Goal: Transaction & Acquisition: Purchase product/service

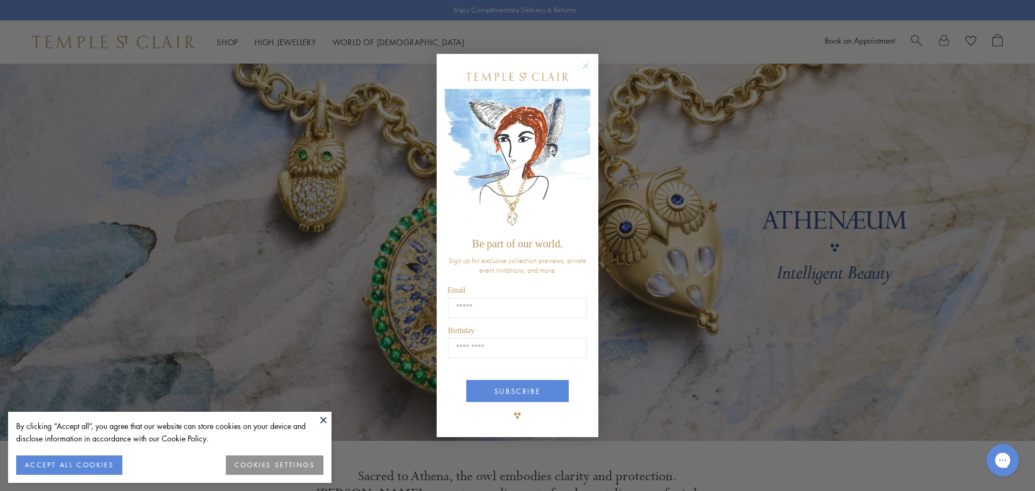
click at [586, 64] on circle "Close dialog" at bounding box center [586, 65] width 13 height 13
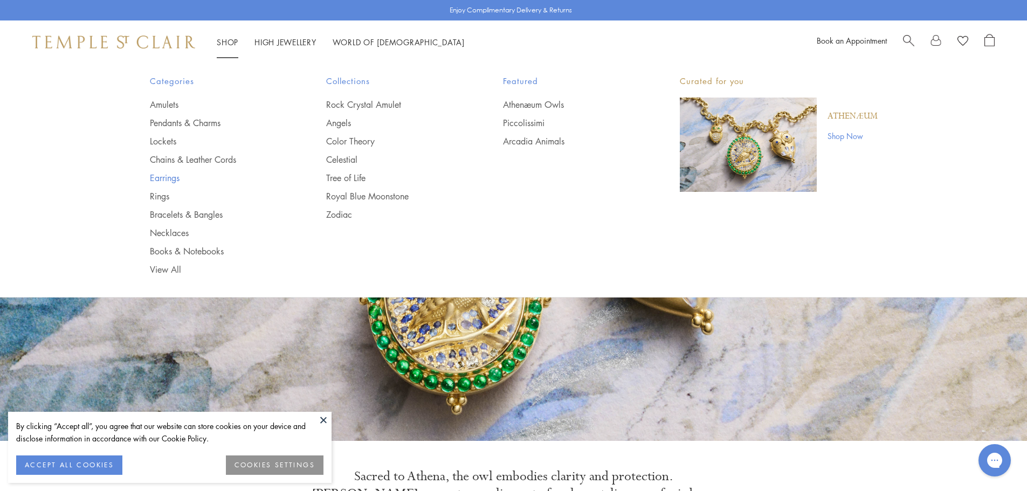
click at [163, 180] on link "Earrings" at bounding box center [217, 178] width 134 height 12
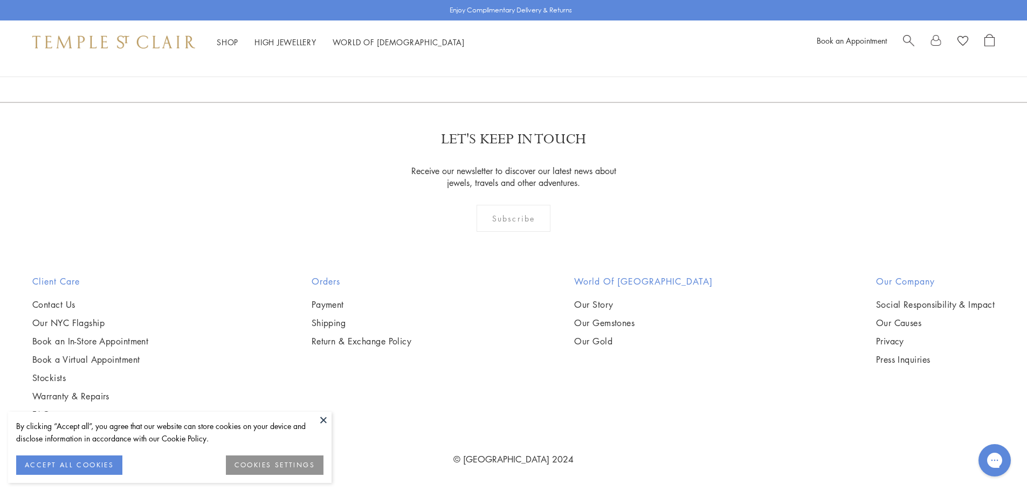
scroll to position [4260, 0]
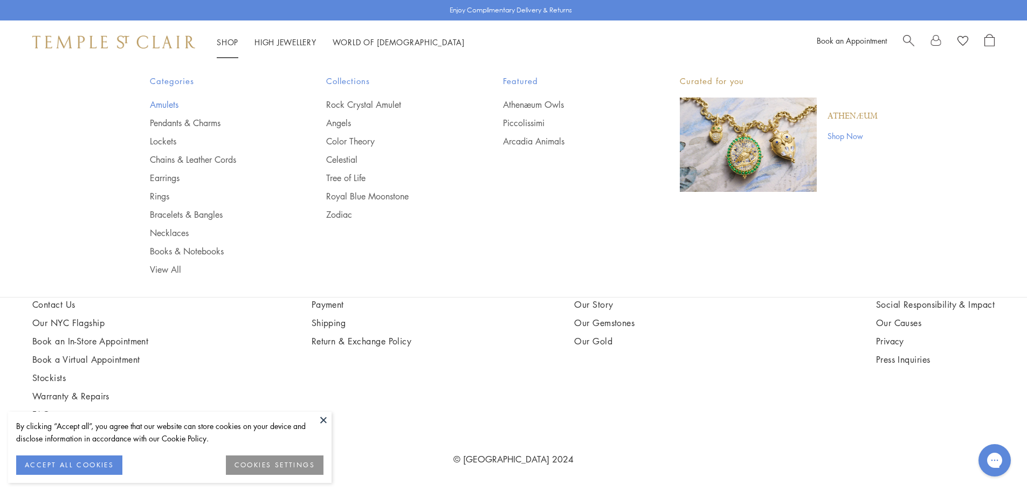
click at [166, 105] on link "Amulets" at bounding box center [217, 105] width 134 height 12
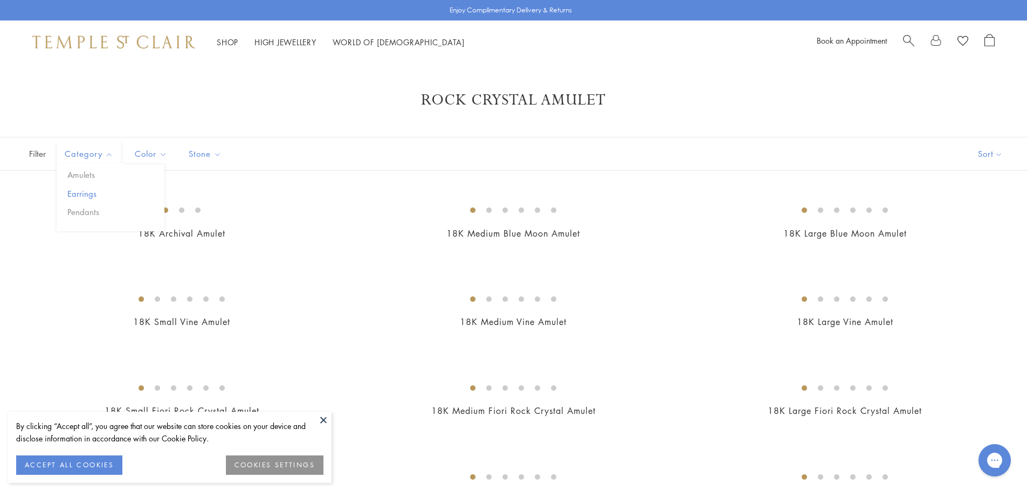
click at [81, 194] on button "Earrings" at bounding box center [115, 194] width 100 height 12
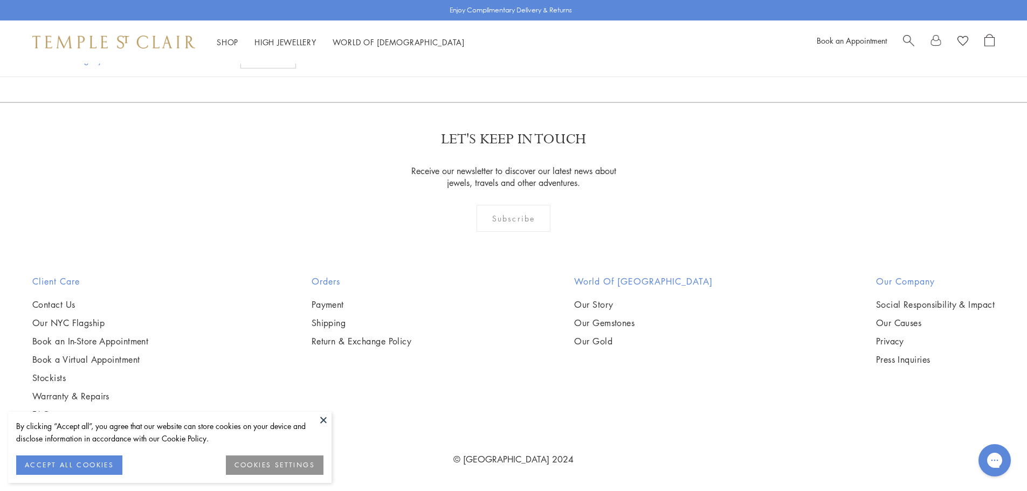
scroll to position [539, 0]
click at [0, 0] on img at bounding box center [0, 0] width 0 height 0
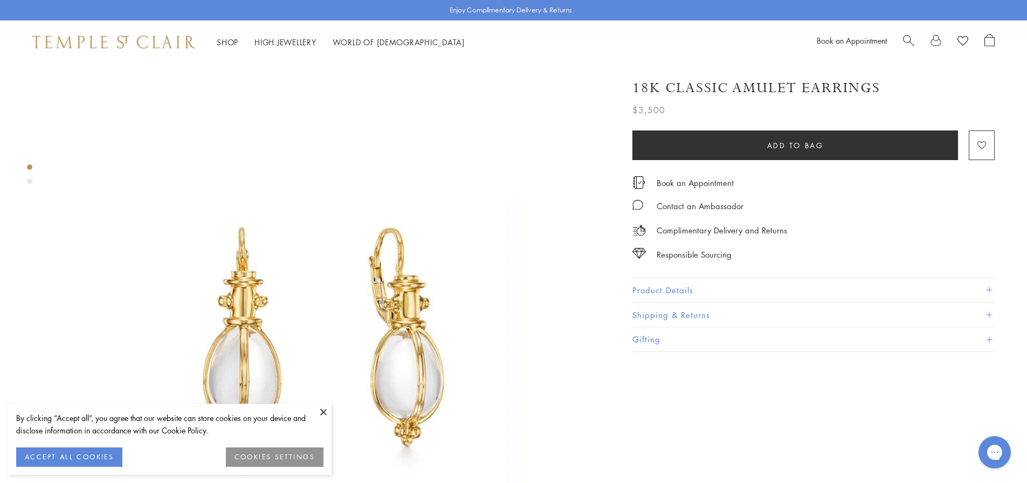
click at [992, 287] on span at bounding box center [989, 290] width 6 height 6
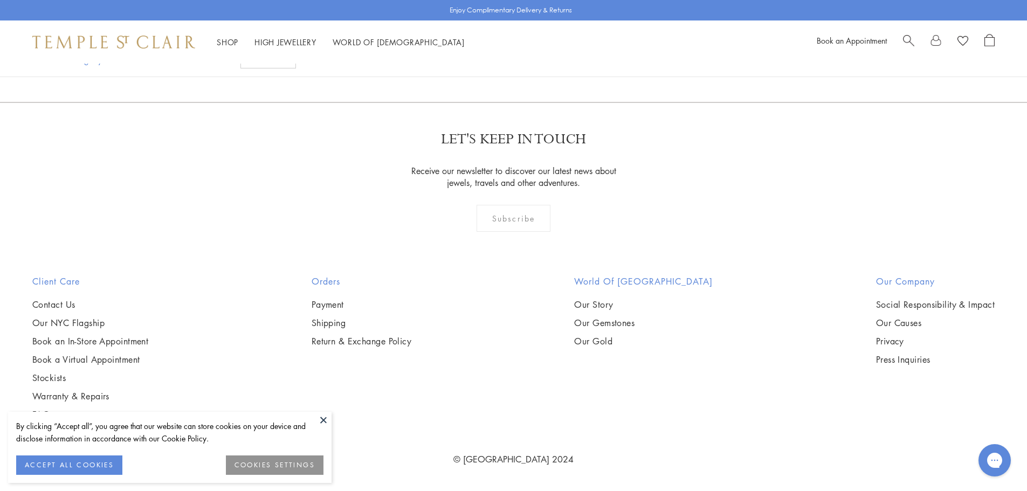
scroll to position [431, 0]
click at [0, 0] on img at bounding box center [0, 0] width 0 height 0
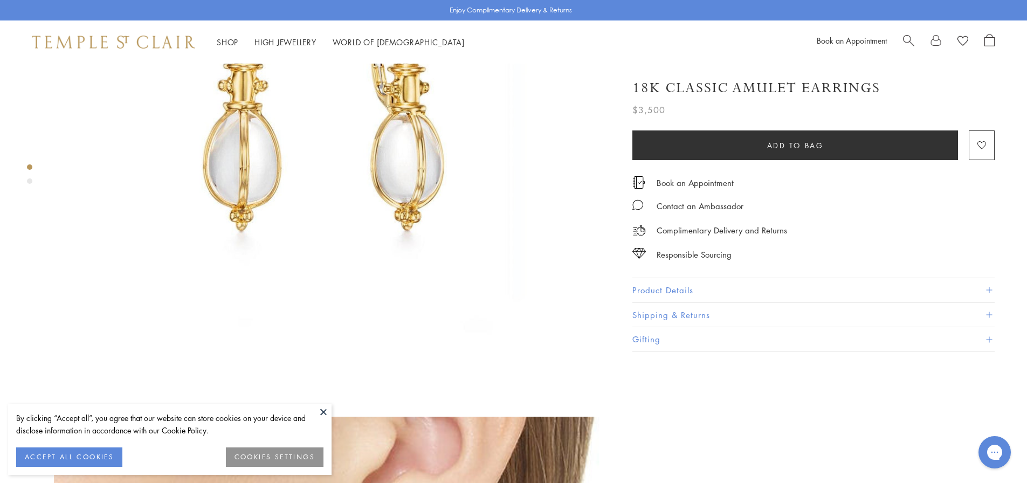
click at [320, 411] on button at bounding box center [323, 412] width 16 height 16
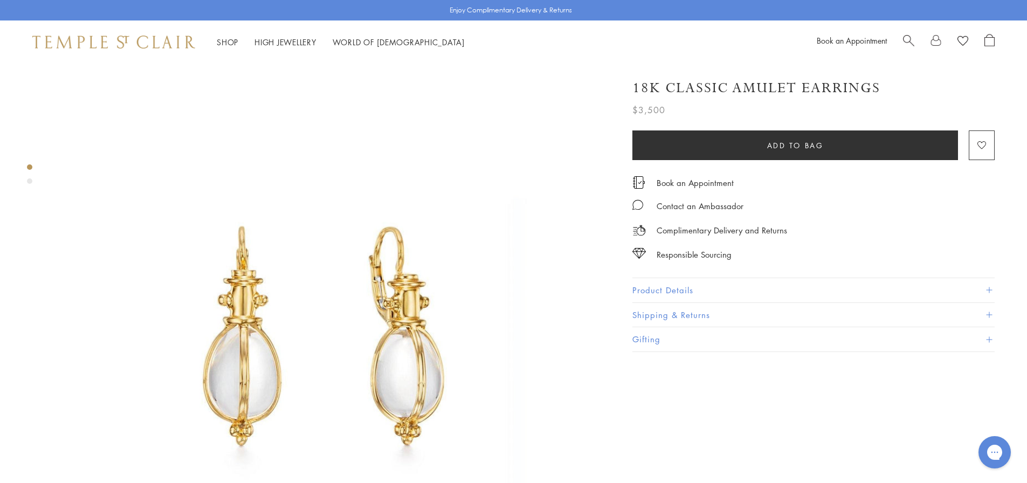
scroll to position [0, 0]
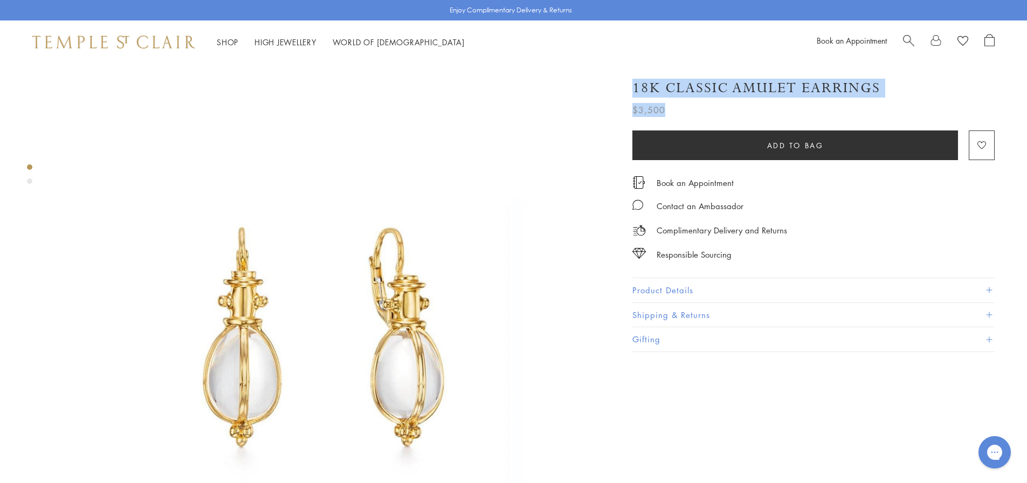
drag, startPoint x: 888, startPoint y: 86, endPoint x: 736, endPoint y: 107, distance: 154.0
click at [736, 107] on div "18K Classic Amulet Earrings $3,500 The 18K Classic Amulet Earrings give a luxur…" at bounding box center [814, 92] width 362 height 49
click at [926, 84] on div "18K Classic Amulet Earrings" at bounding box center [814, 88] width 362 height 19
click at [880, 83] on div "18K Classic Amulet Earrings" at bounding box center [814, 88] width 362 height 19
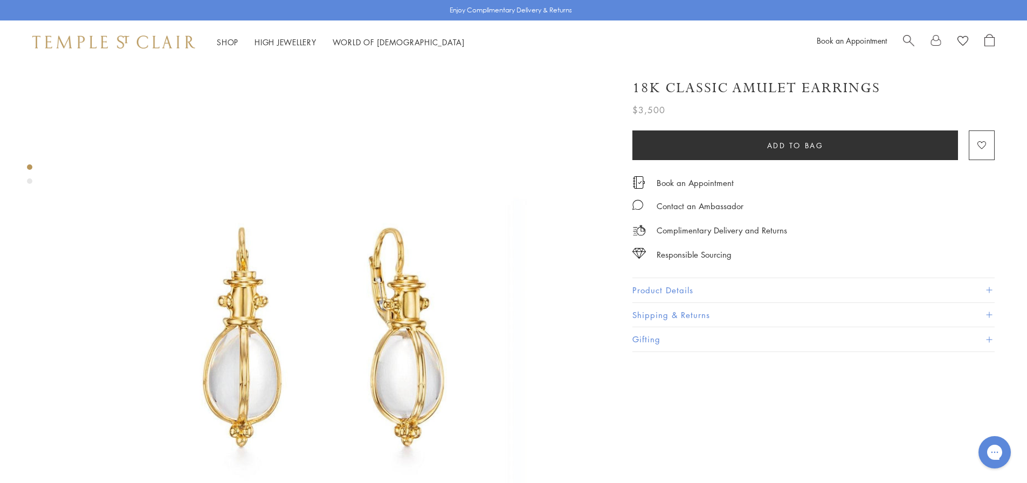
drag, startPoint x: 845, startPoint y: 90, endPoint x: 750, endPoint y: 89, distance: 95.5
click at [750, 89] on h1 "18K Classic Amulet Earrings" at bounding box center [757, 88] width 248 height 19
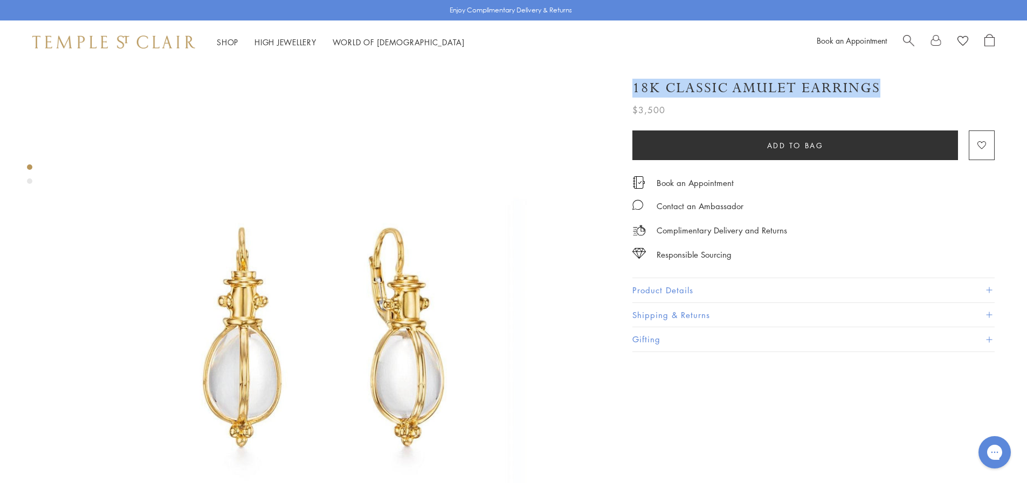
click at [750, 89] on h1 "18K Classic Amulet Earrings" at bounding box center [757, 88] width 248 height 19
click at [709, 289] on button "Product Details" at bounding box center [814, 290] width 362 height 24
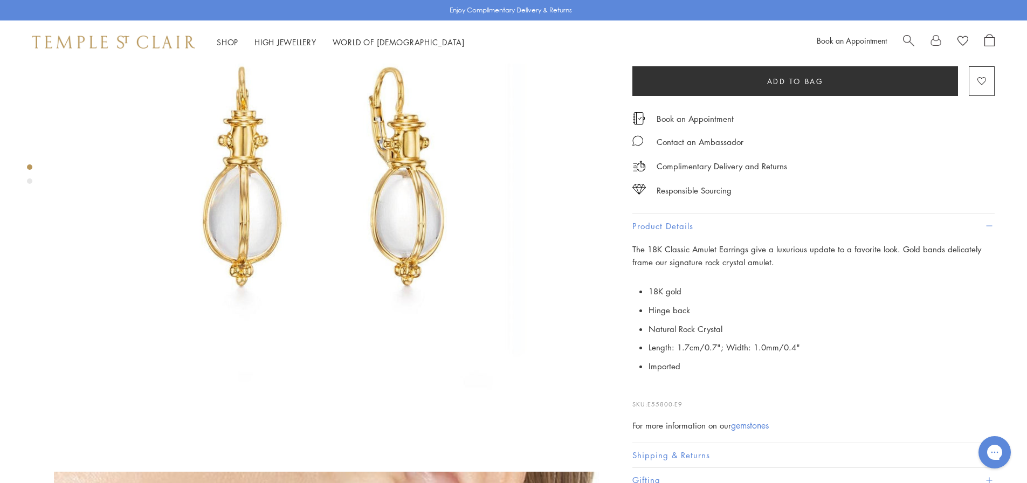
scroll to position [162, 0]
